Goal: Transaction & Acquisition: Purchase product/service

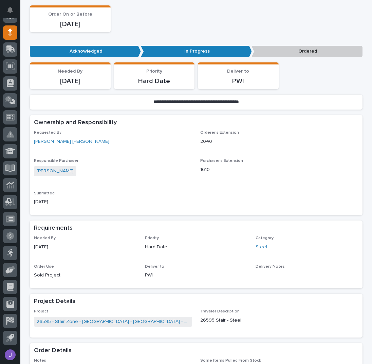
scroll to position [226, 0]
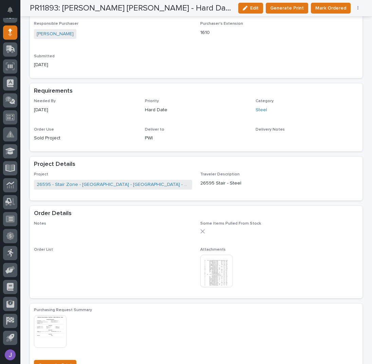
click at [222, 274] on img at bounding box center [216, 271] width 33 height 33
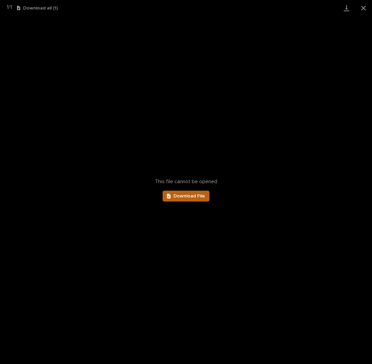
click at [187, 195] on span "Download File" at bounding box center [190, 196] width 32 height 5
click at [364, 8] on button "Close gallery" at bounding box center [363, 8] width 17 height 16
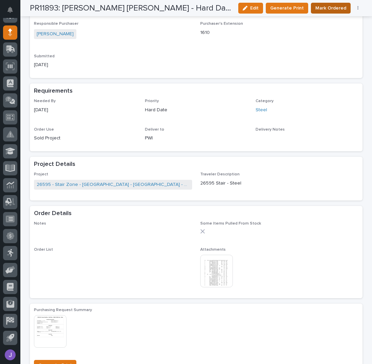
click at [340, 8] on span "Mark Ordered" at bounding box center [330, 8] width 31 height 7
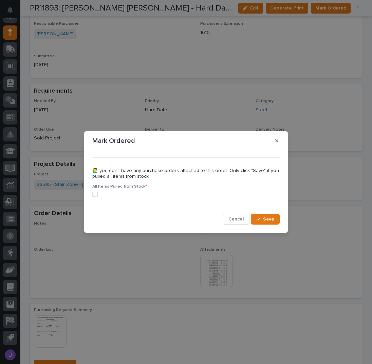
click at [94, 194] on span at bounding box center [94, 194] width 5 height 5
click at [260, 218] on icon "button" at bounding box center [258, 219] width 4 height 5
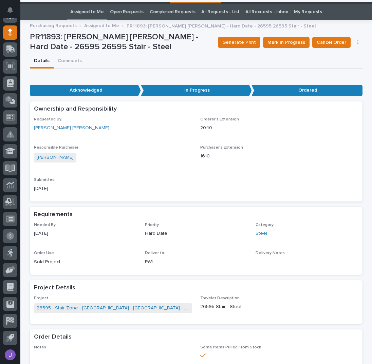
scroll to position [0, 0]
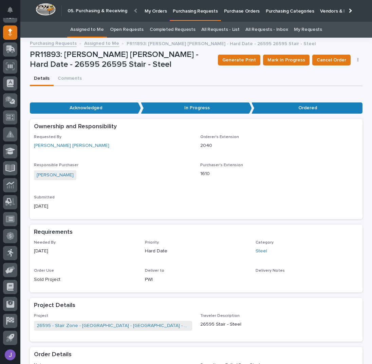
click at [90, 30] on link "Assigned to Me" at bounding box center [87, 30] width 34 height 16
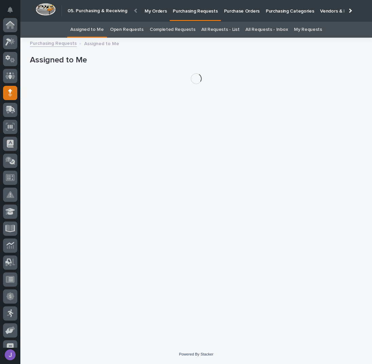
scroll to position [60, 0]
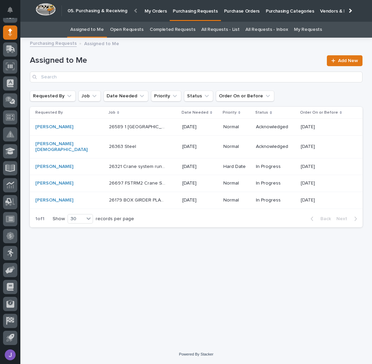
click at [151, 195] on div "26179 BOX GIRDER PLATES 26179 BOX GIRDER PLATES" at bounding box center [143, 200] width 68 height 11
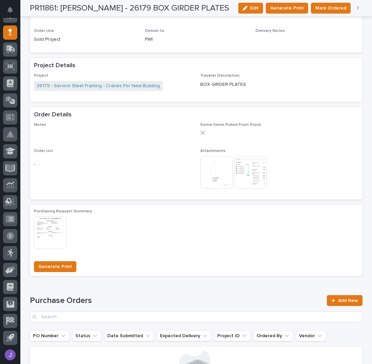
scroll to position [412, 0]
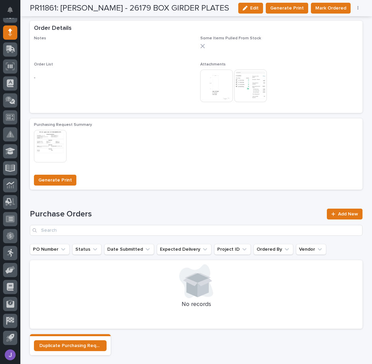
click at [216, 85] on img at bounding box center [216, 86] width 33 height 33
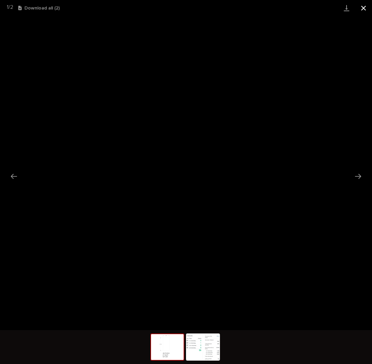
click at [364, 10] on button "Close gallery" at bounding box center [363, 8] width 17 height 16
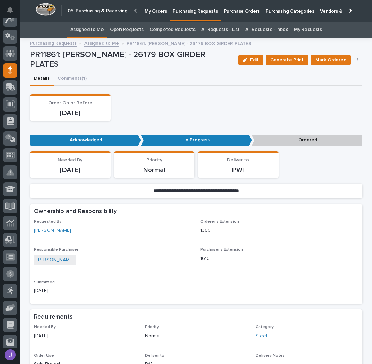
scroll to position [0, 0]
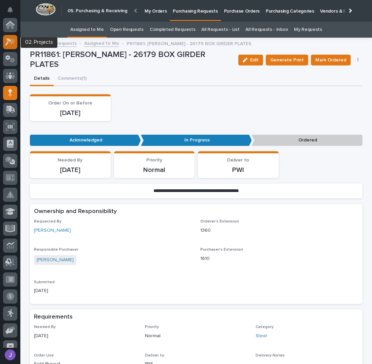
click at [8, 45] on icon at bounding box center [10, 42] width 10 height 8
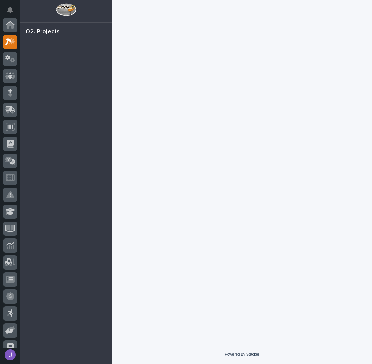
scroll to position [17, 0]
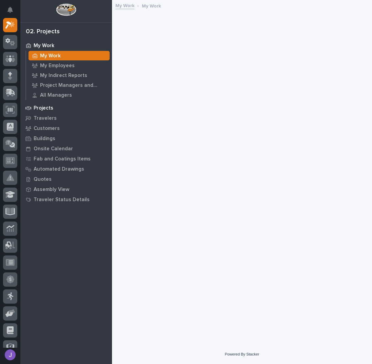
click at [46, 105] on p "Projects" at bounding box center [44, 108] width 20 height 6
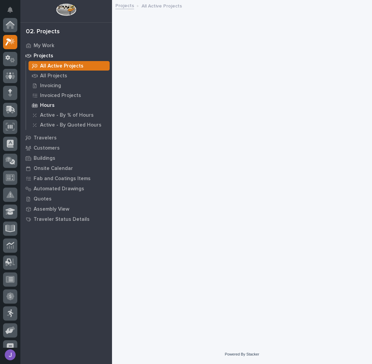
scroll to position [17, 0]
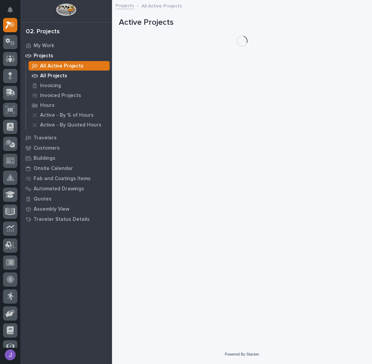
click at [52, 76] on p "All Projects" at bounding box center [53, 76] width 27 height 6
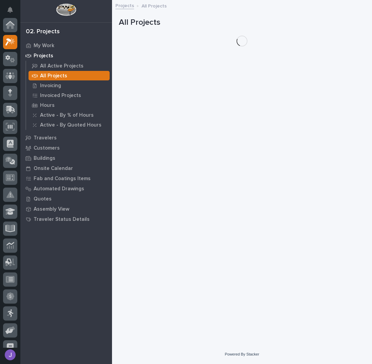
scroll to position [17, 0]
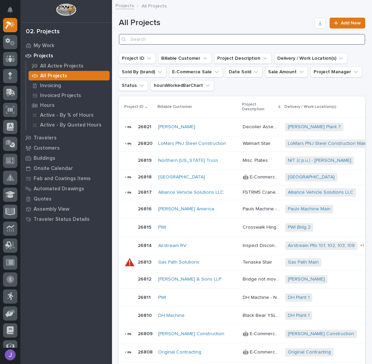
click at [154, 36] on input "Search" at bounding box center [242, 39] width 247 height 11
type input "26432"
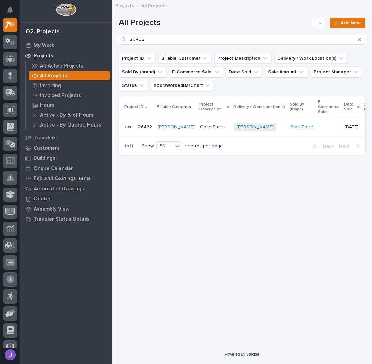
click at [208, 126] on p "Cocc Stairs" at bounding box center [213, 126] width 26 height 7
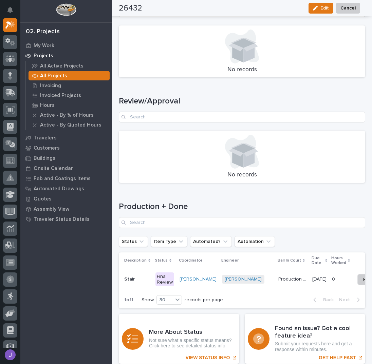
scroll to position [815, 0]
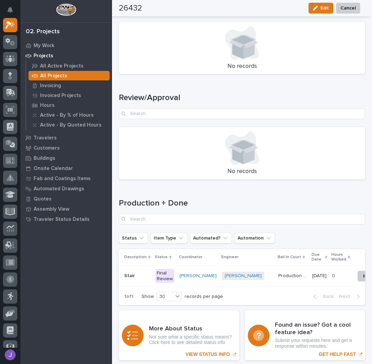
click at [132, 272] on p "Stair" at bounding box center [130, 275] width 12 height 7
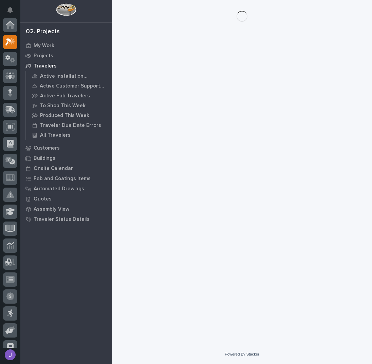
scroll to position [17, 0]
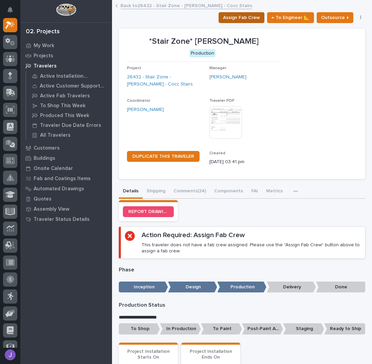
click at [235, 14] on span "Assign Fab Crew" at bounding box center [241, 18] width 37 height 8
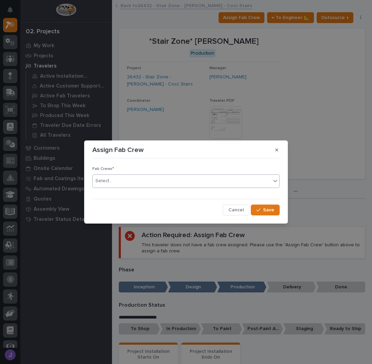
click at [166, 177] on div "Select..." at bounding box center [182, 181] width 178 height 11
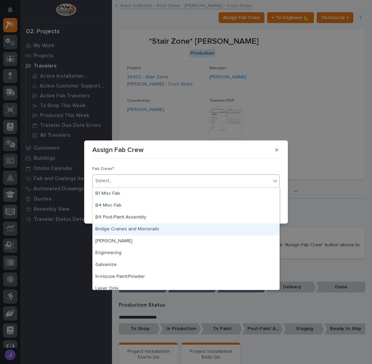
scroll to position [160, 0]
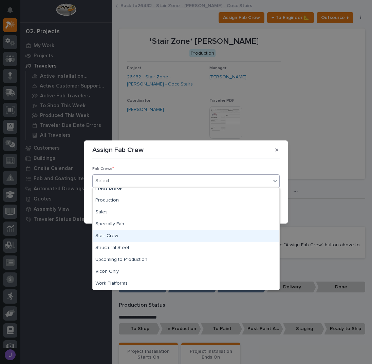
click at [124, 237] on div "Stair Crew" at bounding box center [186, 237] width 187 height 12
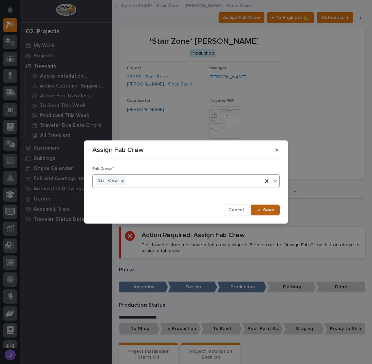
click at [266, 207] on span "Save" at bounding box center [268, 210] width 11 height 6
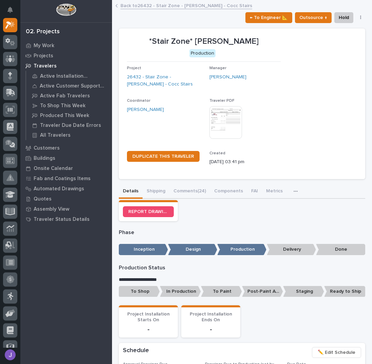
click at [147, 289] on p "To Shop" at bounding box center [139, 291] width 41 height 11
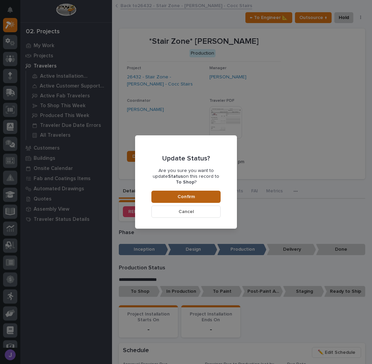
click at [186, 194] on span "Confirm" at bounding box center [186, 197] width 17 height 6
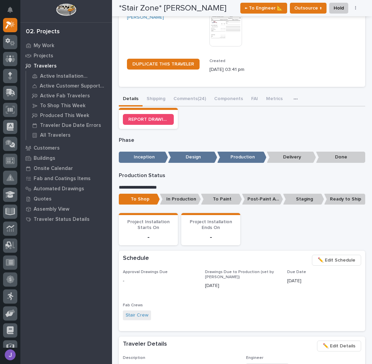
scroll to position [0, 0]
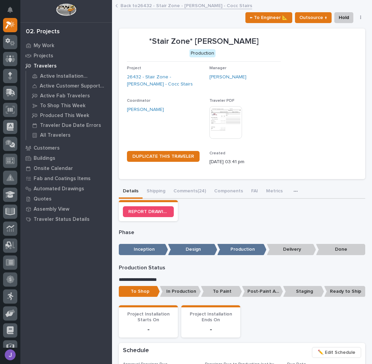
click at [144, 6] on link "Back to 26432 - Stair Zone - [PERSON_NAME] - Cocc Stairs" at bounding box center [187, 5] width 132 height 8
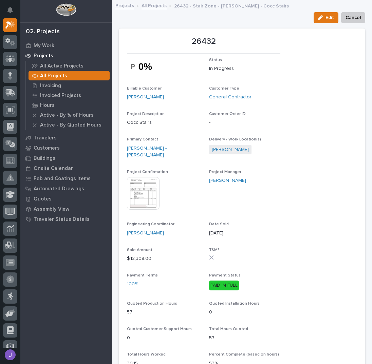
click at [147, 5] on link "All Projects" at bounding box center [154, 5] width 25 height 8
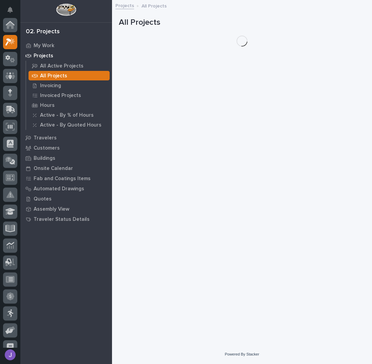
scroll to position [17, 0]
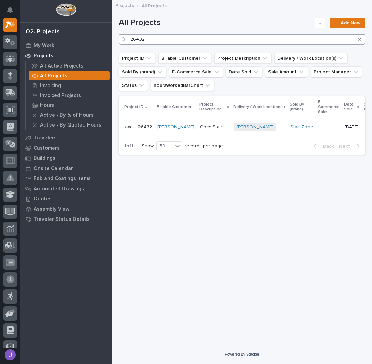
click at [176, 39] on input "26432" at bounding box center [242, 39] width 247 height 11
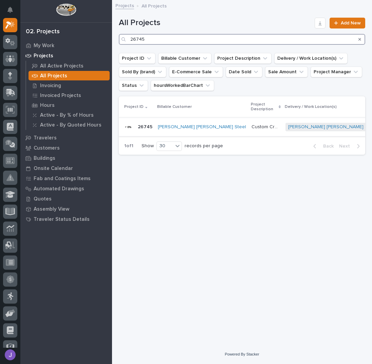
type input "26745"
click at [252, 125] on p "Custom Crossovers" at bounding box center [267, 126] width 30 height 7
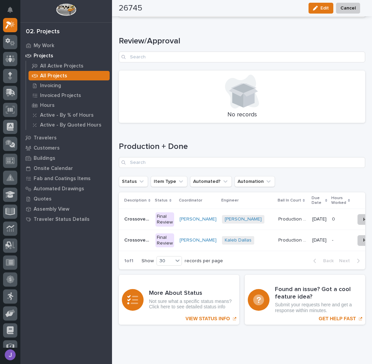
scroll to position [870, 0]
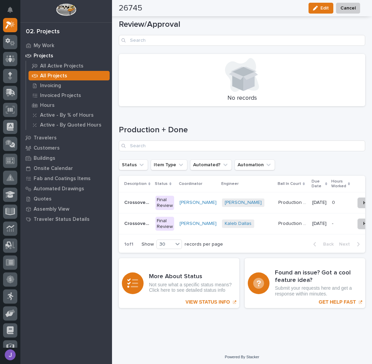
click at [145, 220] on p "Crossover 2" at bounding box center [137, 223] width 27 height 7
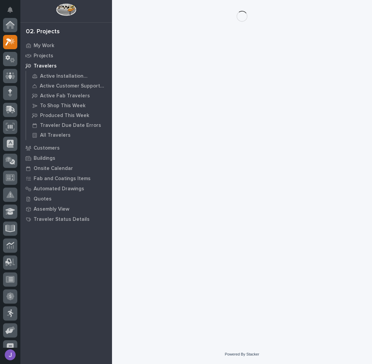
scroll to position [17, 0]
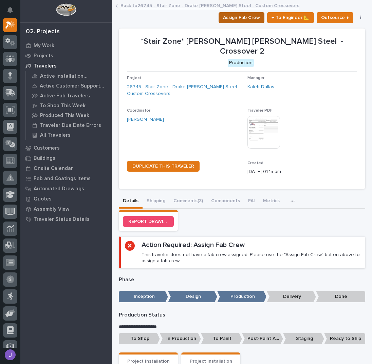
click at [238, 14] on span "Assign Fab Crew" at bounding box center [241, 18] width 37 height 8
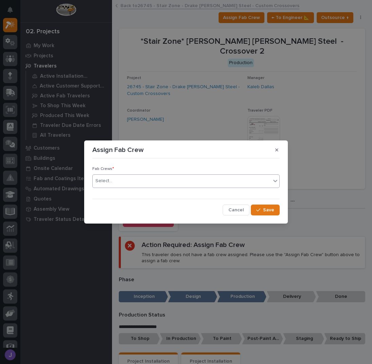
click at [157, 178] on div "Select..." at bounding box center [182, 181] width 178 height 11
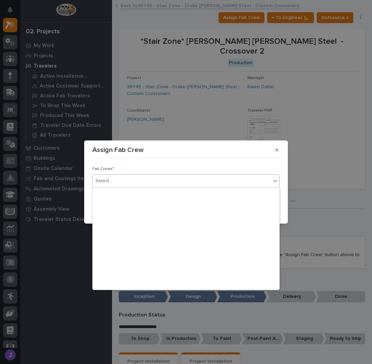
scroll to position [160, 0]
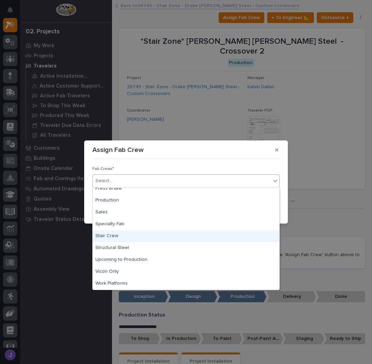
click at [107, 239] on div "Stair Crew" at bounding box center [186, 237] width 187 height 12
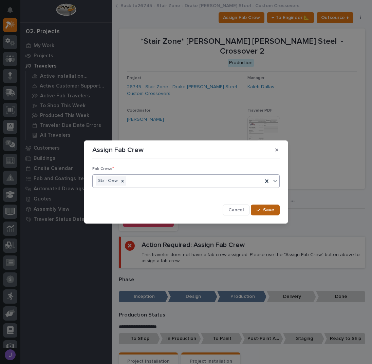
click at [263, 207] on button "Save" at bounding box center [265, 210] width 29 height 11
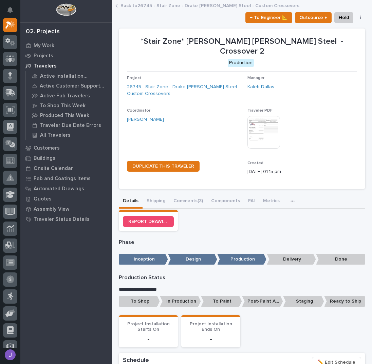
click at [146, 296] on p "To Shop" at bounding box center [139, 301] width 41 height 11
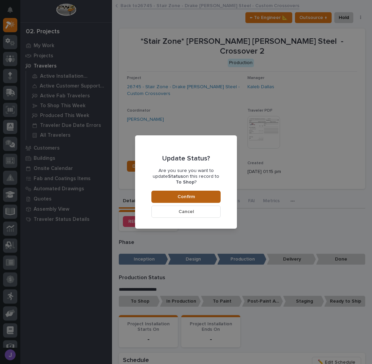
click at [197, 194] on button "Confirm" at bounding box center [185, 197] width 69 height 12
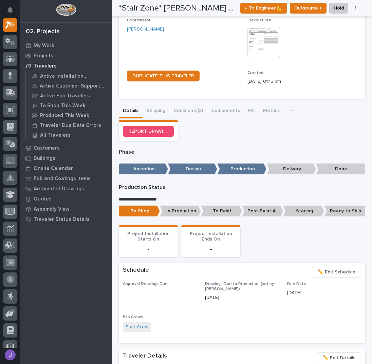
scroll to position [0, 0]
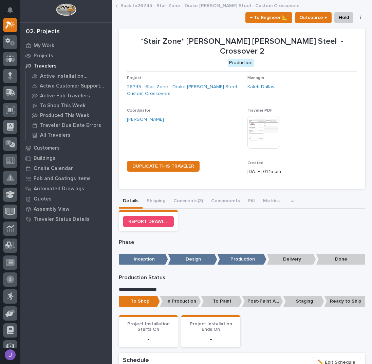
click at [149, 6] on link "Back to 26745 - Stair Zone - [PERSON_NAME] [PERSON_NAME] Steel - Custom Crossov…" at bounding box center [210, 5] width 179 height 8
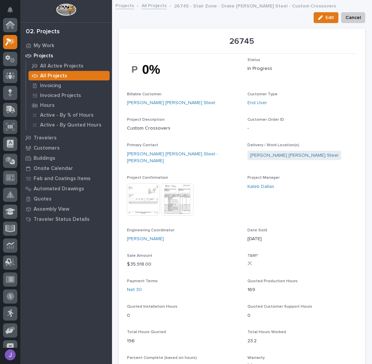
scroll to position [17, 0]
click at [158, 6] on link "All Projects" at bounding box center [154, 5] width 25 height 8
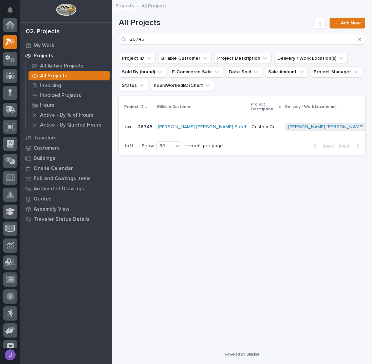
scroll to position [17, 0]
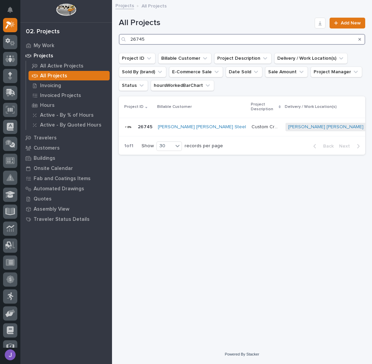
click at [155, 38] on input "26745" at bounding box center [242, 39] width 247 height 11
type input "26595"
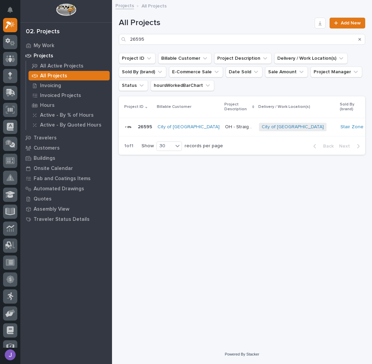
click at [225, 123] on p "OH - Straight Stair" at bounding box center [240, 126] width 30 height 7
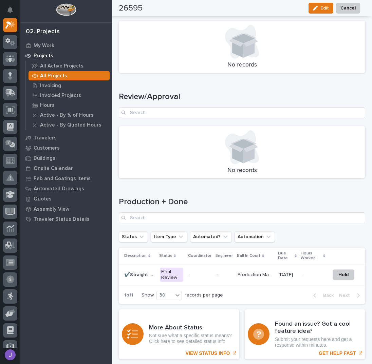
scroll to position [864, 0]
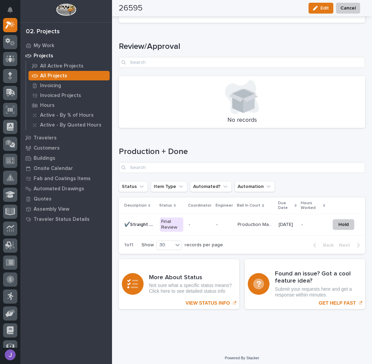
click at [175, 219] on div "Final Review" at bounding box center [172, 225] width 24 height 14
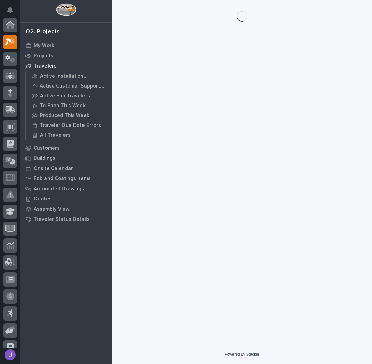
scroll to position [17, 0]
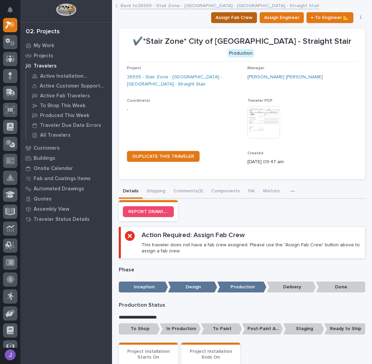
click at [226, 16] on span "Assign Fab Crew" at bounding box center [234, 18] width 37 height 8
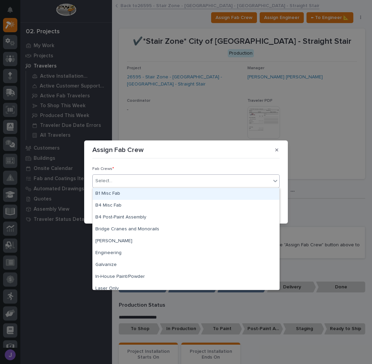
drag, startPoint x: 142, startPoint y: 176, endPoint x: 143, endPoint y: 180, distance: 4.3
click at [142, 176] on div "Select..." at bounding box center [182, 181] width 178 height 11
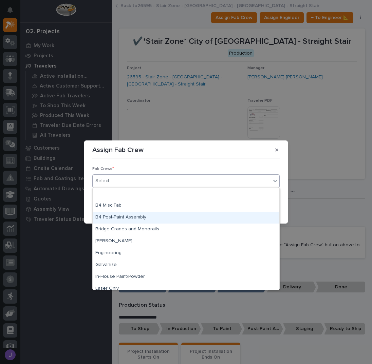
scroll to position [160, 0]
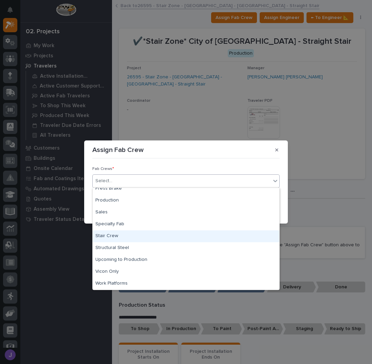
click at [106, 235] on div "Stair Crew" at bounding box center [186, 237] width 187 height 12
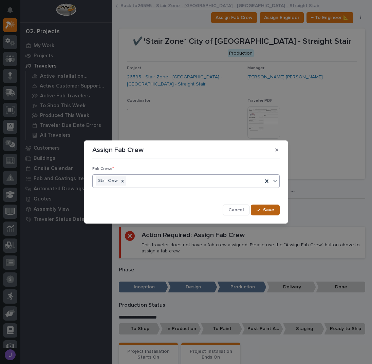
click at [271, 214] on button "Save" at bounding box center [265, 210] width 29 height 11
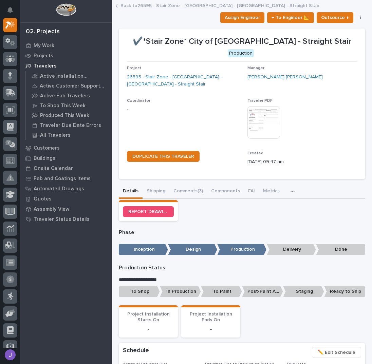
click at [136, 289] on p "To Shop" at bounding box center [139, 291] width 41 height 11
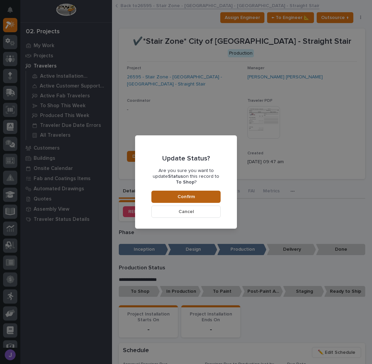
click at [196, 195] on button "Confirm" at bounding box center [185, 197] width 69 height 12
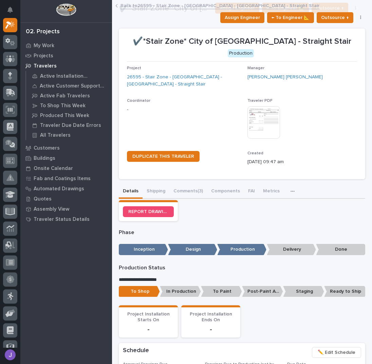
scroll to position [200, 0]
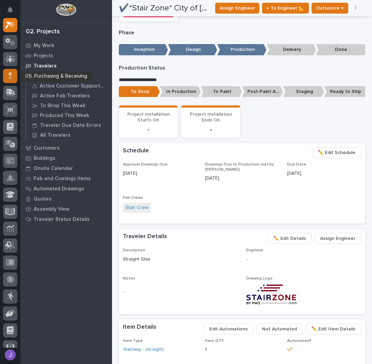
click at [9, 78] on icon at bounding box center [10, 78] width 4 height 4
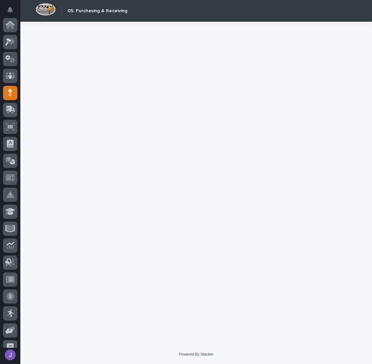
scroll to position [60, 0]
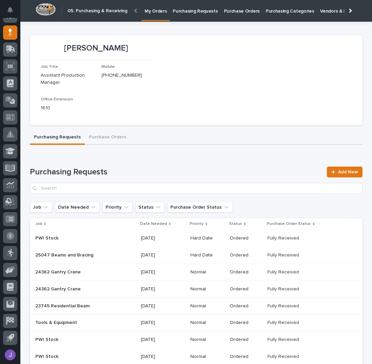
click at [236, 13] on p "Purchase Orders" at bounding box center [242, 7] width 36 height 14
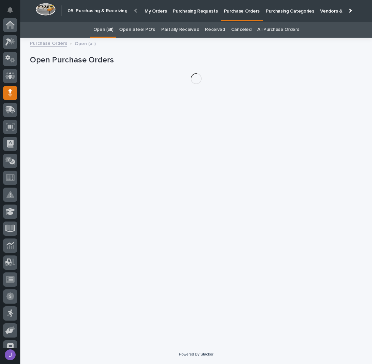
scroll to position [60, 0]
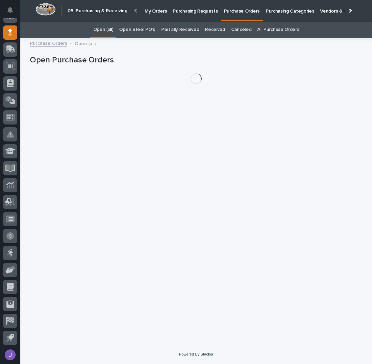
click at [147, 32] on link "Open Steel PO's" at bounding box center [137, 30] width 36 height 16
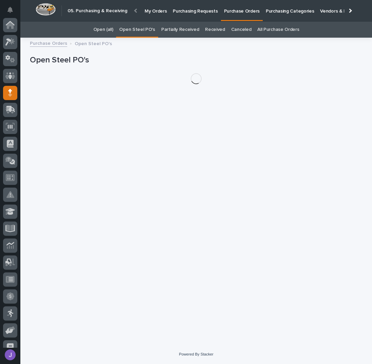
scroll to position [60, 0]
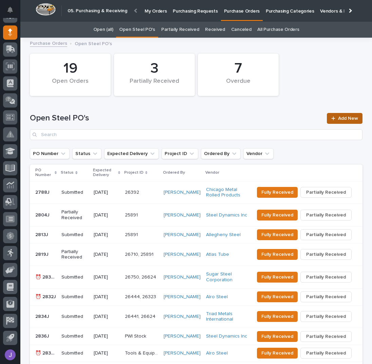
click at [342, 120] on span "Add New" at bounding box center [348, 118] width 20 height 5
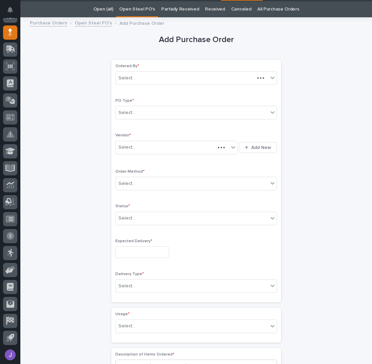
scroll to position [21, 0]
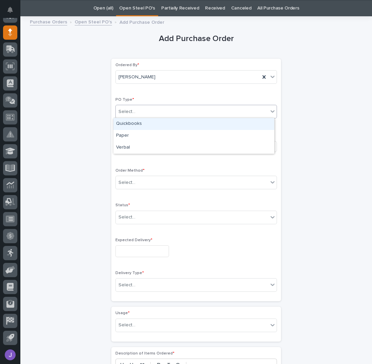
click at [151, 109] on div "Select..." at bounding box center [192, 111] width 152 height 11
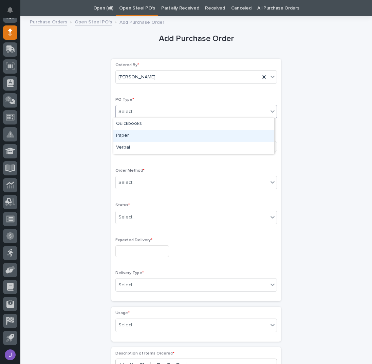
click at [134, 133] on div "Paper" at bounding box center [193, 136] width 161 height 12
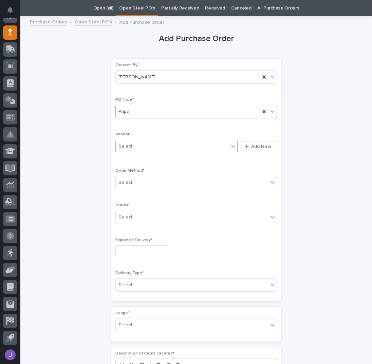
click at [134, 150] on div "Select..." at bounding box center [172, 146] width 113 height 11
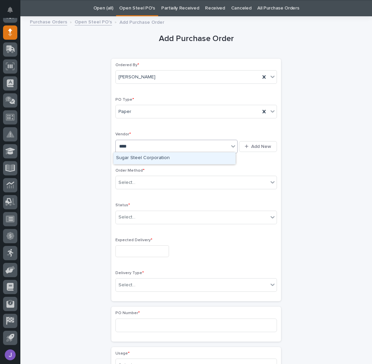
type input "*****"
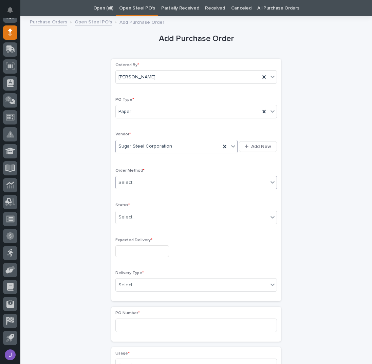
click at [128, 179] on div "Select..." at bounding box center [127, 182] width 17 height 7
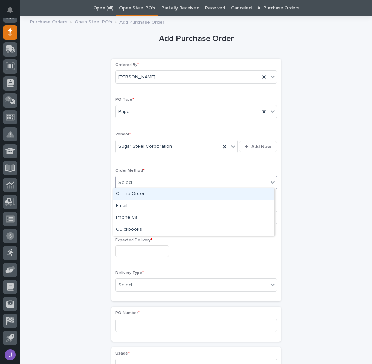
click at [126, 197] on div "Online Order" at bounding box center [193, 194] width 161 height 12
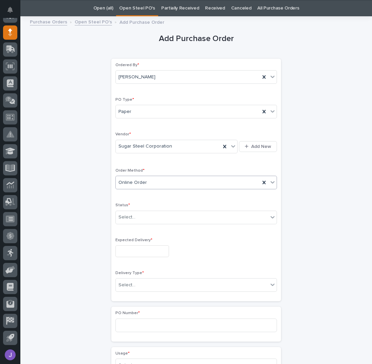
click at [129, 177] on div "Online Order" at bounding box center [188, 182] width 144 height 11
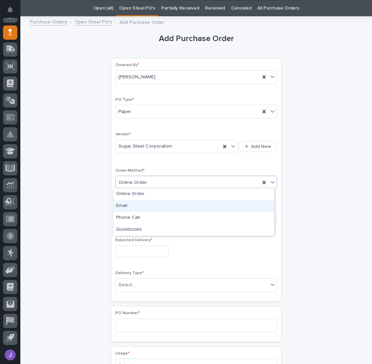
click at [127, 203] on div "Email" at bounding box center [193, 206] width 161 height 12
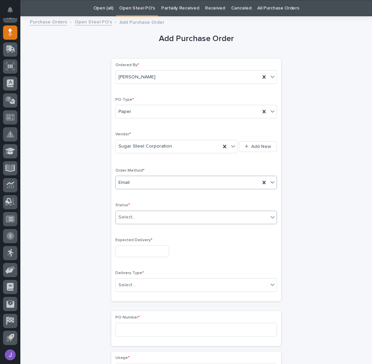
drag, startPoint x: 127, startPoint y: 217, endPoint x: 130, endPoint y: 221, distance: 5.4
click at [128, 217] on div "Select..." at bounding box center [127, 217] width 17 height 7
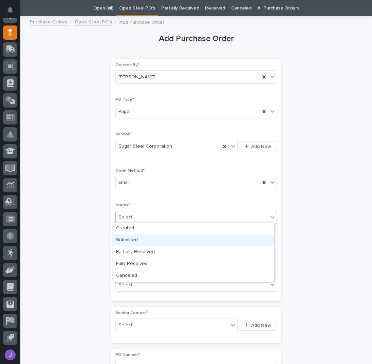
click at [131, 242] on div "Submitted" at bounding box center [193, 241] width 161 height 12
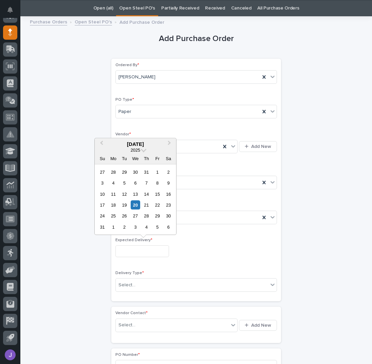
click at [131, 248] on input "text" at bounding box center [142, 252] width 54 height 12
click at [155, 205] on div "22" at bounding box center [157, 205] width 9 height 9
type input "**********"
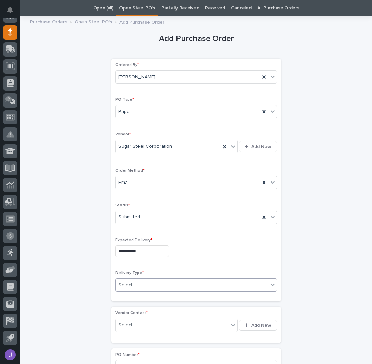
click at [129, 280] on div "Select..." at bounding box center [192, 285] width 152 height 11
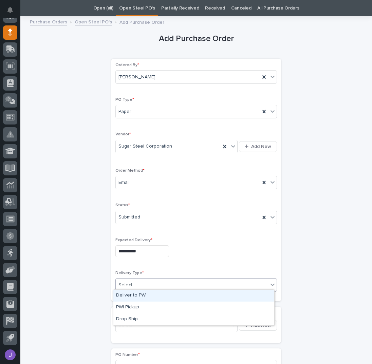
click at [130, 294] on div "Deliver to PWI" at bounding box center [193, 296] width 161 height 12
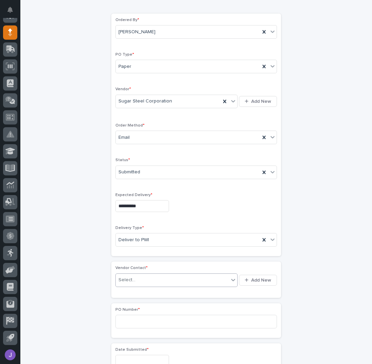
click at [147, 279] on div "Select..." at bounding box center [172, 280] width 113 height 11
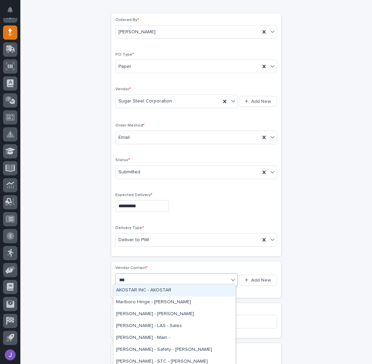
type input "****"
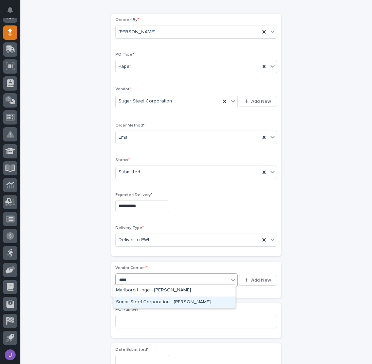
click at [143, 299] on div "Sugar Steel Corporation - [PERSON_NAME]" at bounding box center [174, 303] width 122 height 12
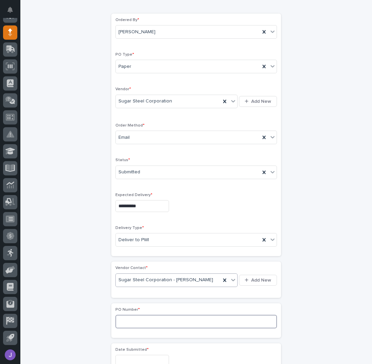
click at [135, 315] on input at bounding box center [196, 322] width 162 height 14
type input "2850J"
click at [92, 303] on div "**********" at bounding box center [196, 333] width 333 height 717
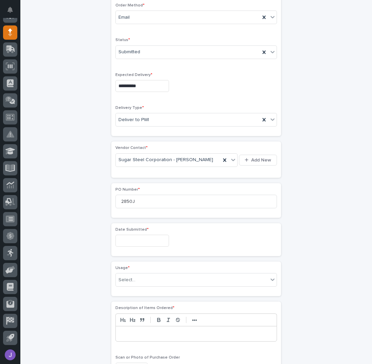
scroll to position [202, 0]
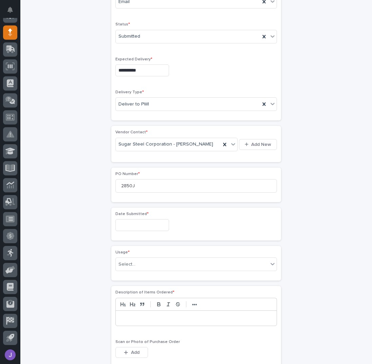
click at [140, 223] on input "text" at bounding box center [142, 225] width 54 height 12
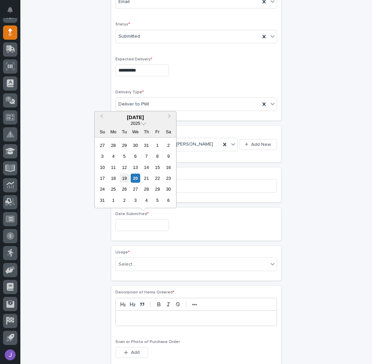
click at [127, 182] on div "19" at bounding box center [124, 178] width 9 height 9
type input "**********"
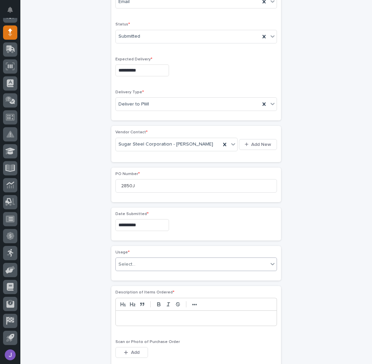
click at [135, 261] on div "Select..." at bounding box center [192, 264] width 152 height 11
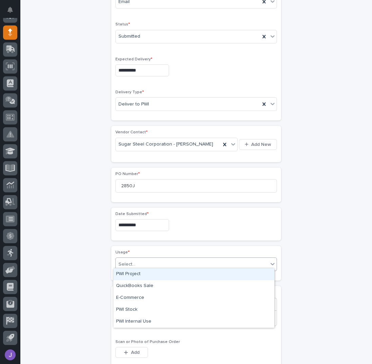
click at [128, 275] on div "PWI Project" at bounding box center [193, 275] width 161 height 12
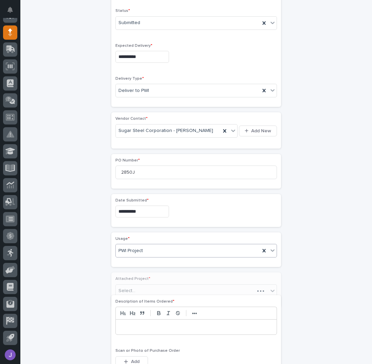
scroll to position [222, 0]
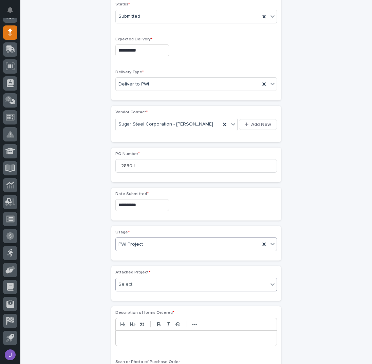
click at [131, 281] on div "Select..." at bounding box center [127, 284] width 17 height 7
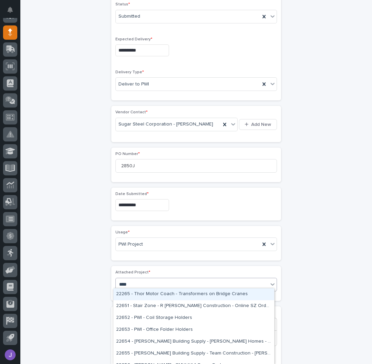
type input "*****"
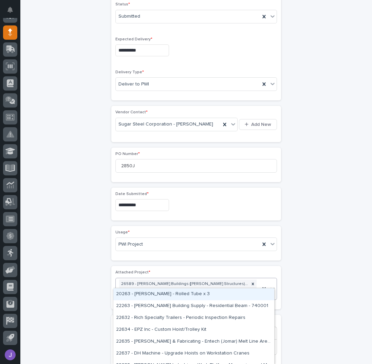
type input "*****"
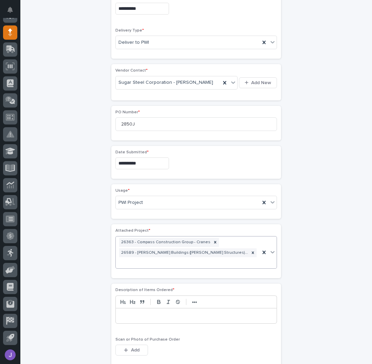
scroll to position [272, 0]
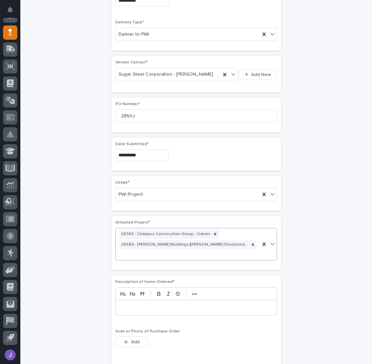
click at [139, 305] on p at bounding box center [196, 308] width 151 height 7
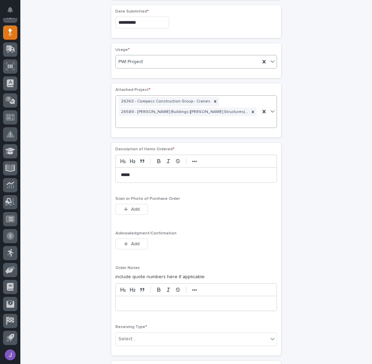
scroll to position [408, 0]
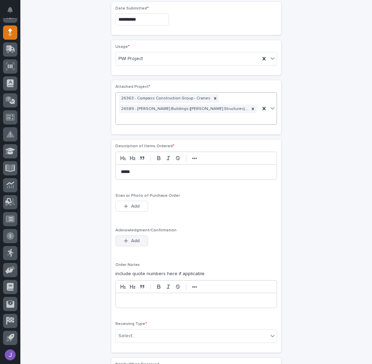
click at [131, 236] on button "Add" at bounding box center [131, 241] width 33 height 11
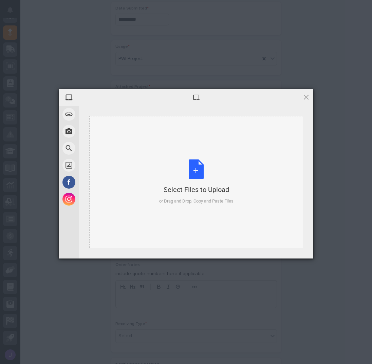
click at [192, 175] on div "Select Files to Upload or Drag and Drop, Copy and Paste Files" at bounding box center [196, 182] width 74 height 45
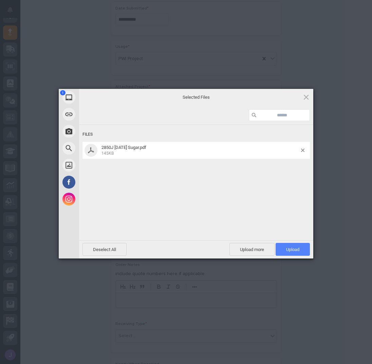
click at [295, 250] on span "Upload 1" at bounding box center [292, 249] width 13 height 5
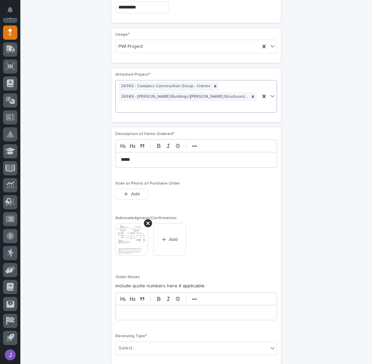
scroll to position [516, 0]
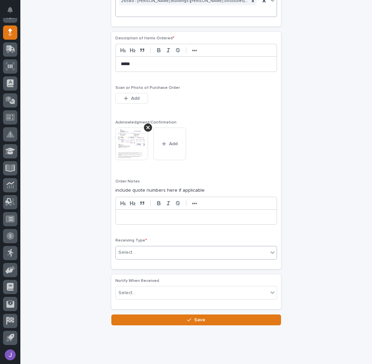
click at [155, 247] on div "Select..." at bounding box center [192, 252] width 152 height 11
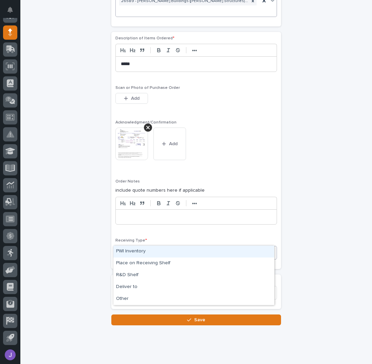
click at [139, 252] on div "PWI Inventory" at bounding box center [193, 252] width 161 height 12
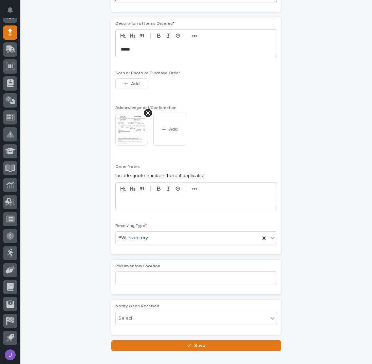
scroll to position [556, 0]
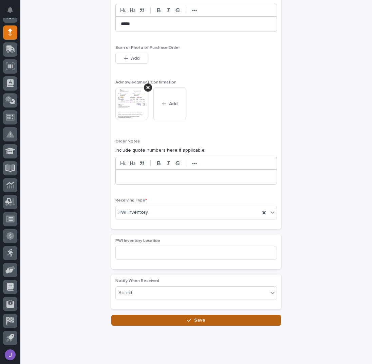
click at [142, 315] on button "Save" at bounding box center [196, 320] width 170 height 11
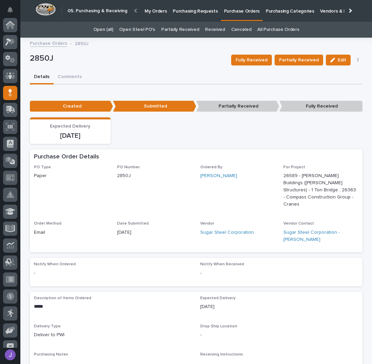
scroll to position [60, 0]
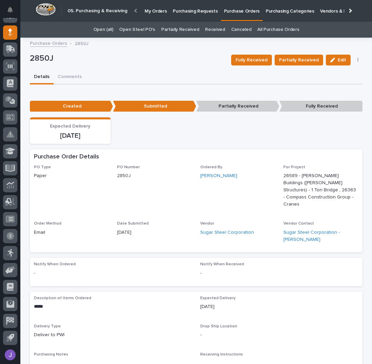
click at [194, 13] on p "Purchasing Requests" at bounding box center [195, 7] width 45 height 14
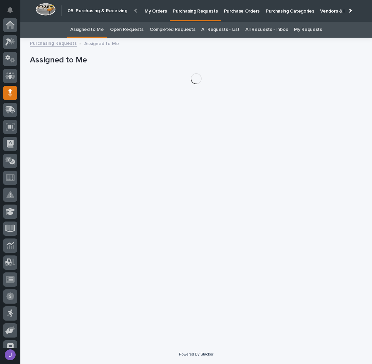
scroll to position [60, 0]
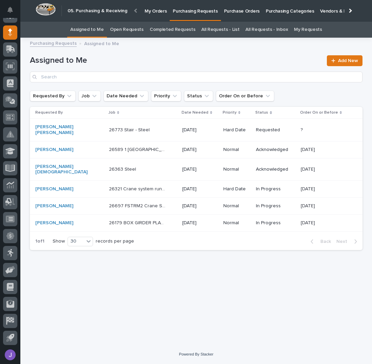
click at [153, 164] on div "26363 Steel 26363 Steel" at bounding box center [143, 169] width 68 height 11
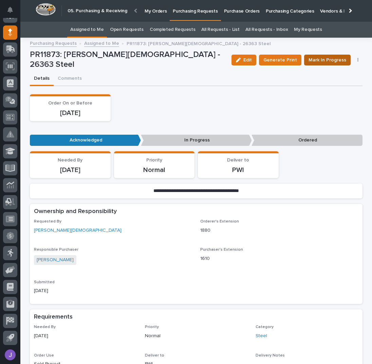
click at [326, 56] on button "Mark In Progress" at bounding box center [327, 60] width 47 height 11
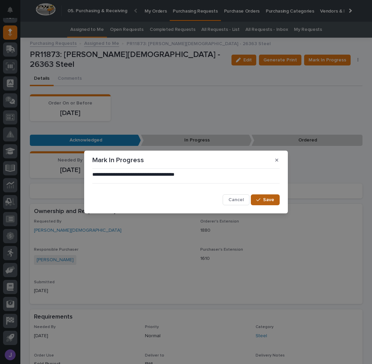
click at [265, 201] on span "Save" at bounding box center [268, 200] width 11 height 5
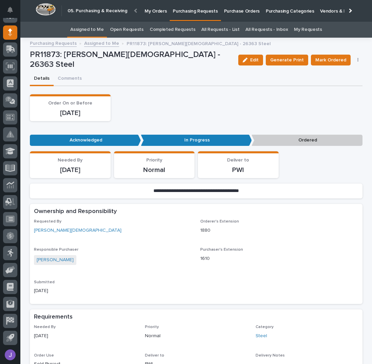
click at [356, 59] on button "button" at bounding box center [359, 60] width 10 height 5
click at [341, 84] on span "Edit Linked PO's" at bounding box center [336, 84] width 35 height 7
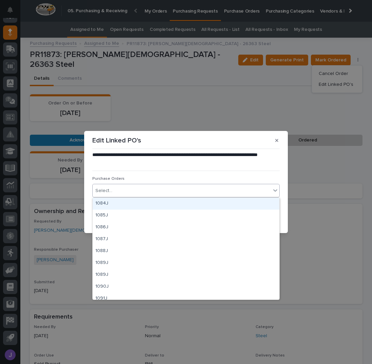
click at [156, 192] on div "Select..." at bounding box center [182, 190] width 178 height 11
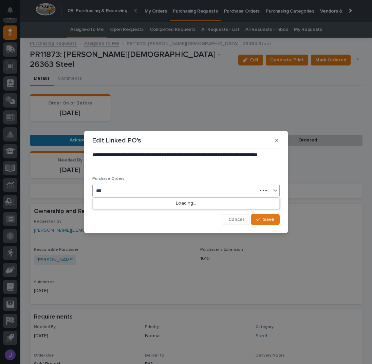
type input "****"
click at [265, 221] on span "Save" at bounding box center [268, 219] width 11 height 5
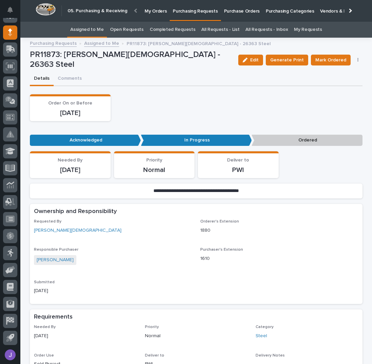
click at [95, 30] on link "Assigned to Me" at bounding box center [87, 30] width 34 height 16
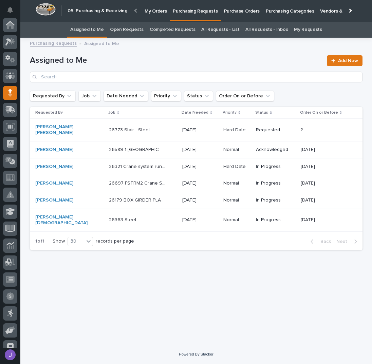
scroll to position [60, 0]
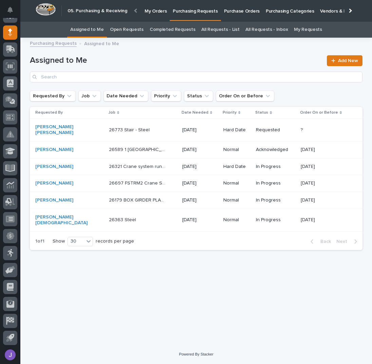
click at [151, 144] on div "26589 1 [GEOGRAPHIC_DATA] 26589 1 [GEOGRAPHIC_DATA]" at bounding box center [143, 149] width 68 height 11
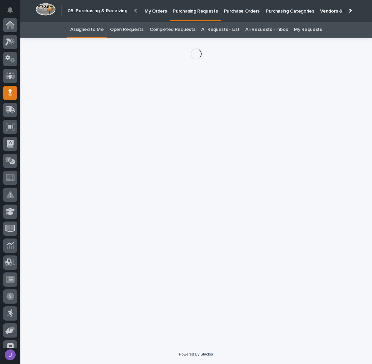
scroll to position [60, 0]
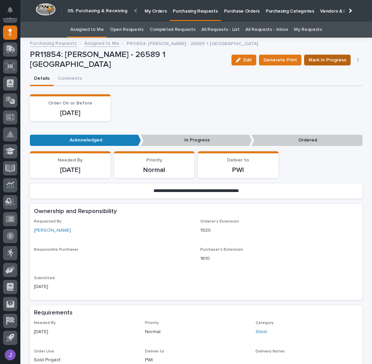
click at [335, 62] on span "Mark In Progress" at bounding box center [328, 60] width 38 height 7
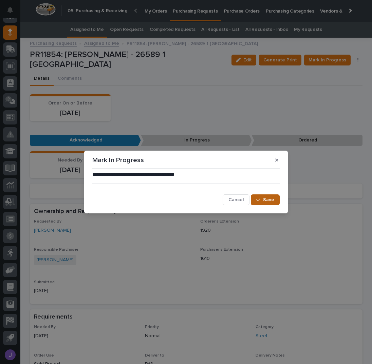
click at [266, 199] on span "Save" at bounding box center [268, 200] width 11 height 5
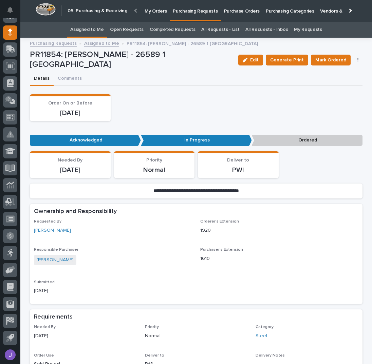
click at [356, 60] on button "button" at bounding box center [359, 60] width 10 height 5
click at [335, 83] on span "Edit Linked PO's" at bounding box center [336, 84] width 35 height 7
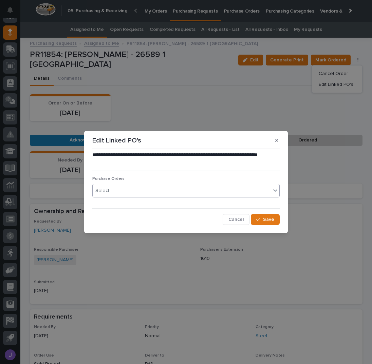
click at [163, 187] on div "Select..." at bounding box center [182, 190] width 178 height 11
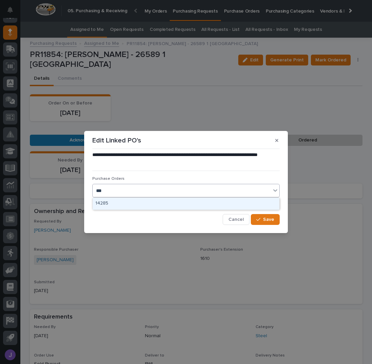
type input "****"
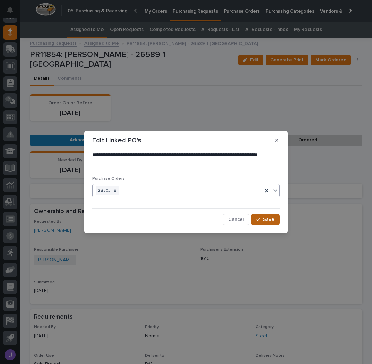
click at [264, 218] on button "Save" at bounding box center [265, 219] width 29 height 11
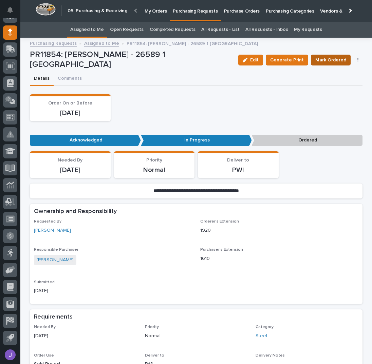
click at [334, 58] on span "Mark Ordered" at bounding box center [330, 60] width 31 height 7
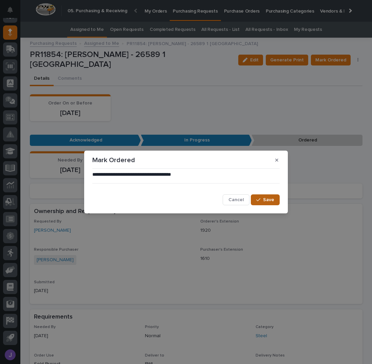
click at [268, 198] on span "Save" at bounding box center [268, 200] width 11 height 5
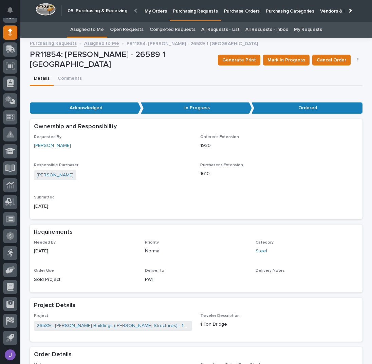
click at [95, 31] on link "Assigned to Me" at bounding box center [87, 30] width 34 height 16
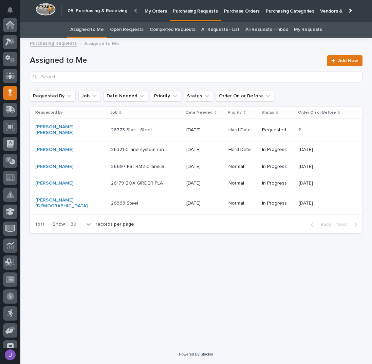
scroll to position [60, 0]
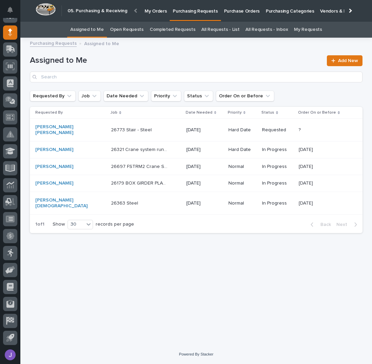
click at [159, 162] on div "26697 FSTRM2 Crane System 26697 FSTRM2 Crane System" at bounding box center [146, 166] width 70 height 11
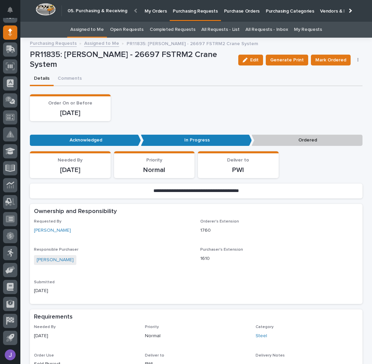
scroll to position [136, 0]
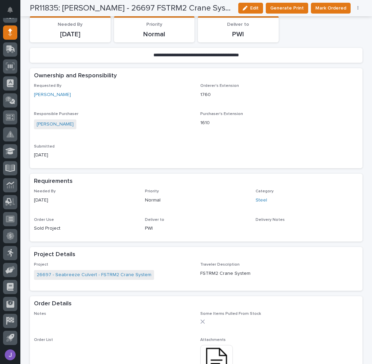
click at [358, 7] on icon "button" at bounding box center [358, 8] width 1 height 5
click at [345, 31] on span "Edit Linked PO's" at bounding box center [336, 32] width 35 height 7
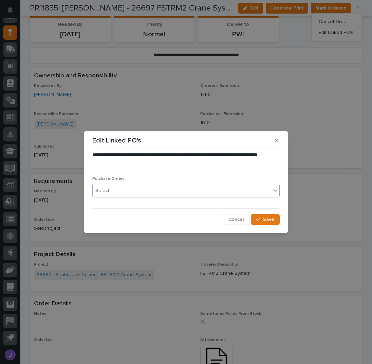
click at [136, 188] on div "Select..." at bounding box center [182, 190] width 178 height 11
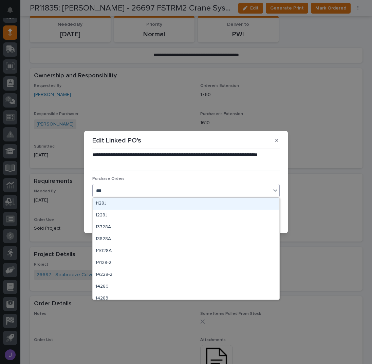
type input "****"
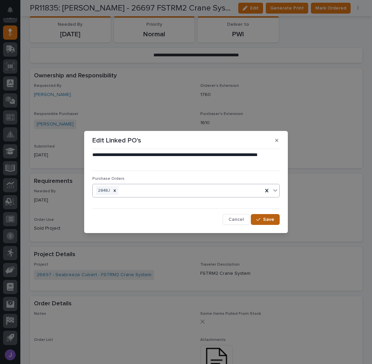
click at [276, 220] on button "Save" at bounding box center [265, 219] width 29 height 11
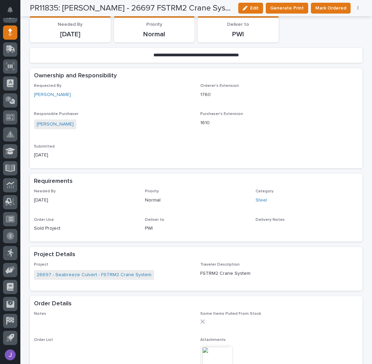
scroll to position [128, 0]
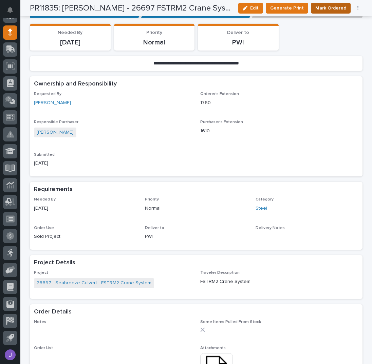
click at [322, 8] on span "Mark Ordered" at bounding box center [330, 8] width 31 height 7
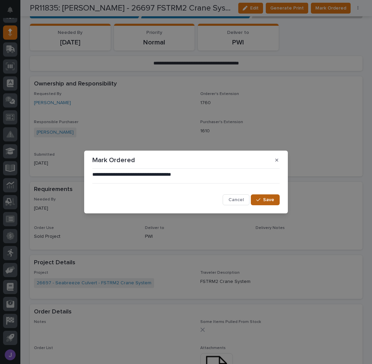
click at [270, 201] on span "Save" at bounding box center [268, 200] width 11 height 5
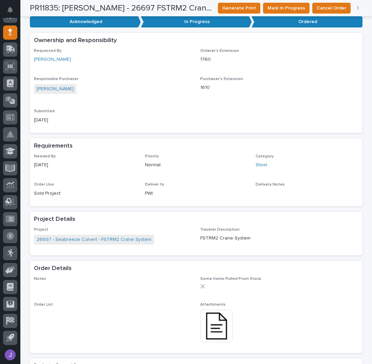
scroll to position [0, 0]
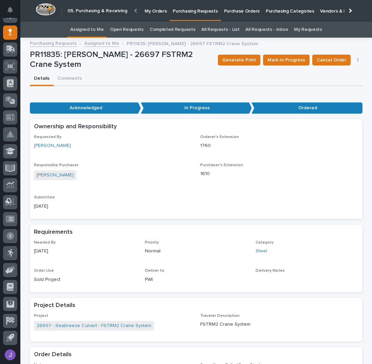
click at [98, 31] on link "Assigned to Me" at bounding box center [87, 30] width 34 height 16
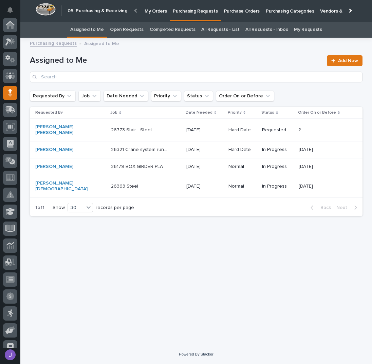
scroll to position [60, 0]
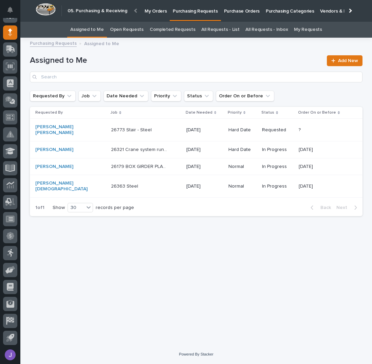
click at [186, 14] on link "Purchasing Requests" at bounding box center [195, 10] width 51 height 20
click at [104, 29] on link "Assigned to Me" at bounding box center [87, 30] width 34 height 16
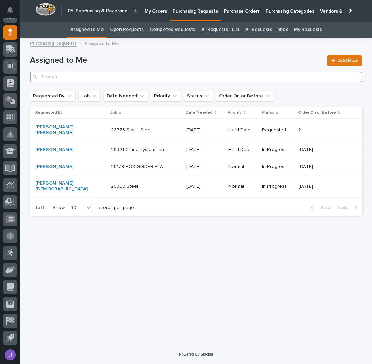
click at [94, 76] on input "Search" at bounding box center [196, 77] width 333 height 11
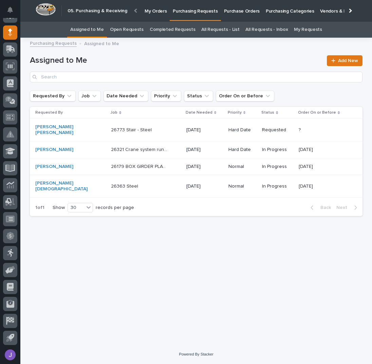
click at [228, 30] on link "All Requests - List" at bounding box center [220, 30] width 38 height 16
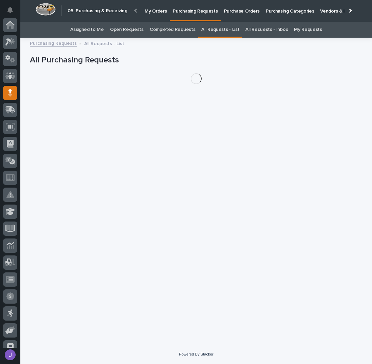
scroll to position [60, 0]
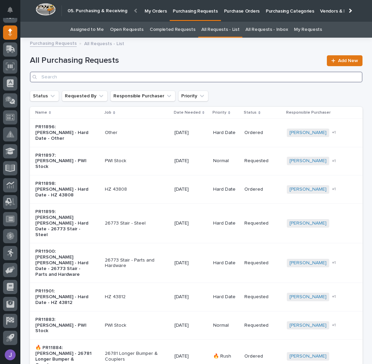
click at [97, 79] on input "Search" at bounding box center [196, 77] width 333 height 11
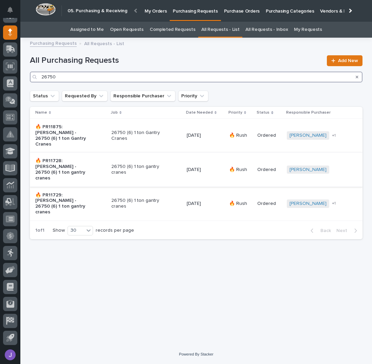
type input "26750"
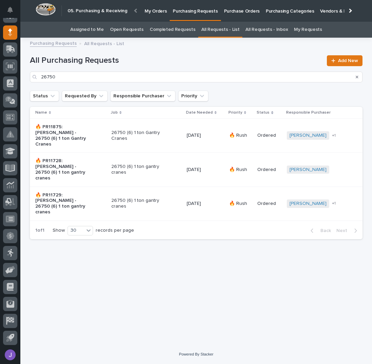
click at [161, 164] on p "26750 (6) 1 ton gantry cranes" at bounding box center [139, 170] width 57 height 12
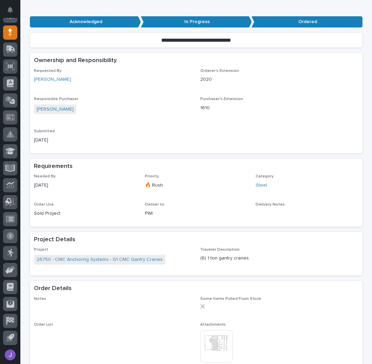
scroll to position [181, 0]
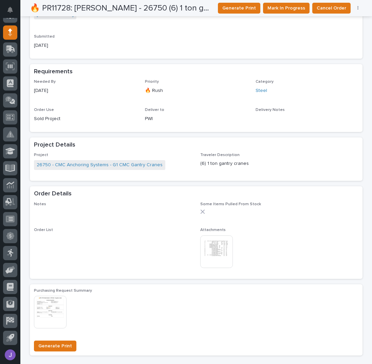
click at [213, 245] on img at bounding box center [216, 252] width 33 height 33
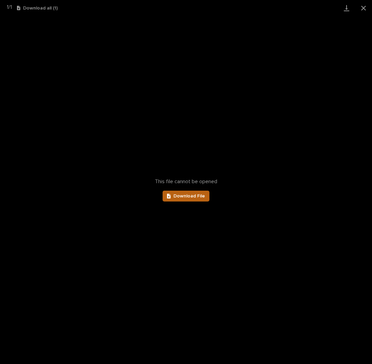
click at [201, 194] on span "Download File" at bounding box center [190, 196] width 32 height 5
click at [367, 8] on button "Close gallery" at bounding box center [363, 8] width 17 height 16
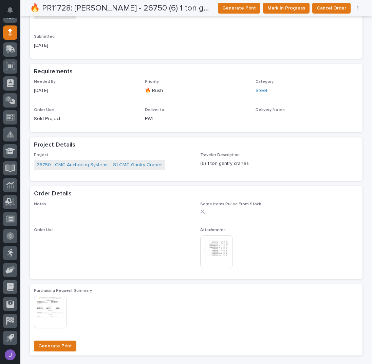
click at [225, 256] on img at bounding box center [216, 252] width 33 height 33
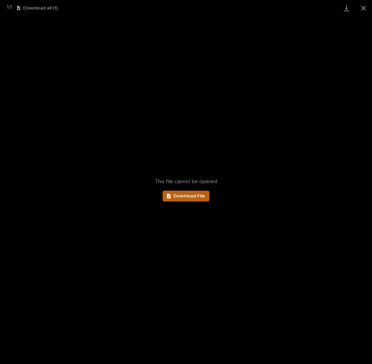
click at [197, 195] on span "Download File" at bounding box center [190, 196] width 32 height 5
click at [360, 6] on button "Close gallery" at bounding box center [363, 8] width 17 height 16
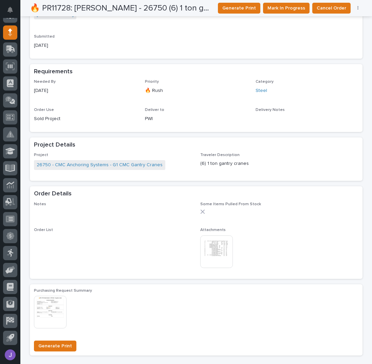
scroll to position [0, 0]
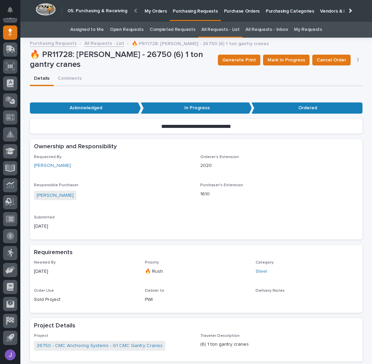
click at [93, 30] on link "Assigned to Me" at bounding box center [87, 30] width 34 height 16
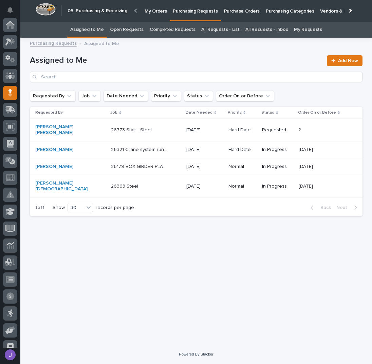
scroll to position [60, 0]
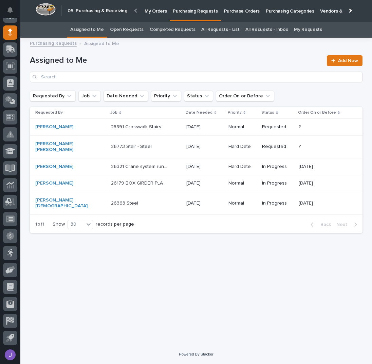
click at [140, 282] on div "Loading... Saving… Loading... Saving… Assigned to Me Add New Requested By Job D…" at bounding box center [196, 185] width 340 height 286
